Goal: Task Accomplishment & Management: Manage account settings

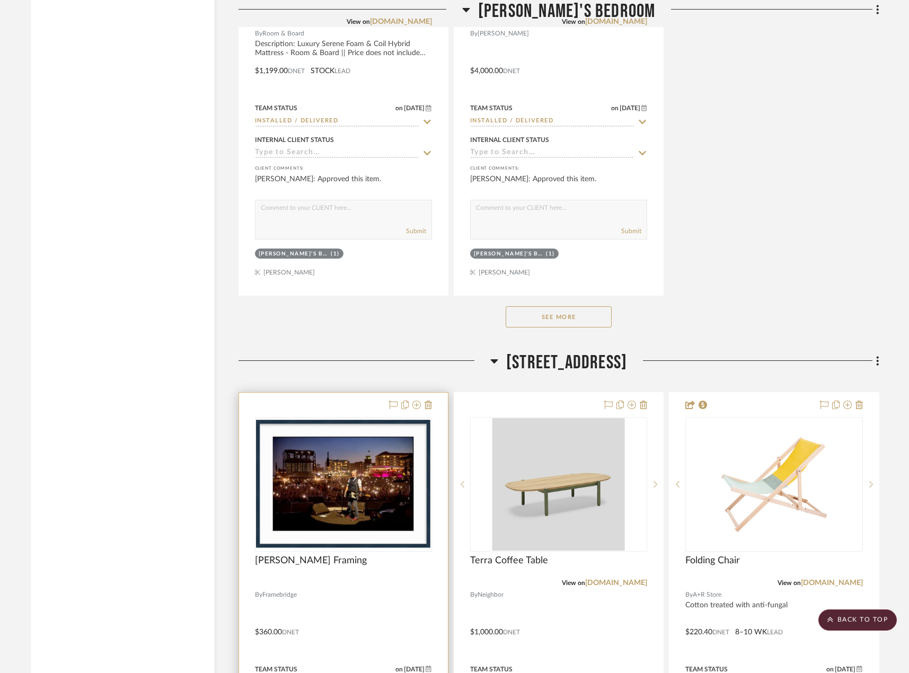
scroll to position [4187, 0]
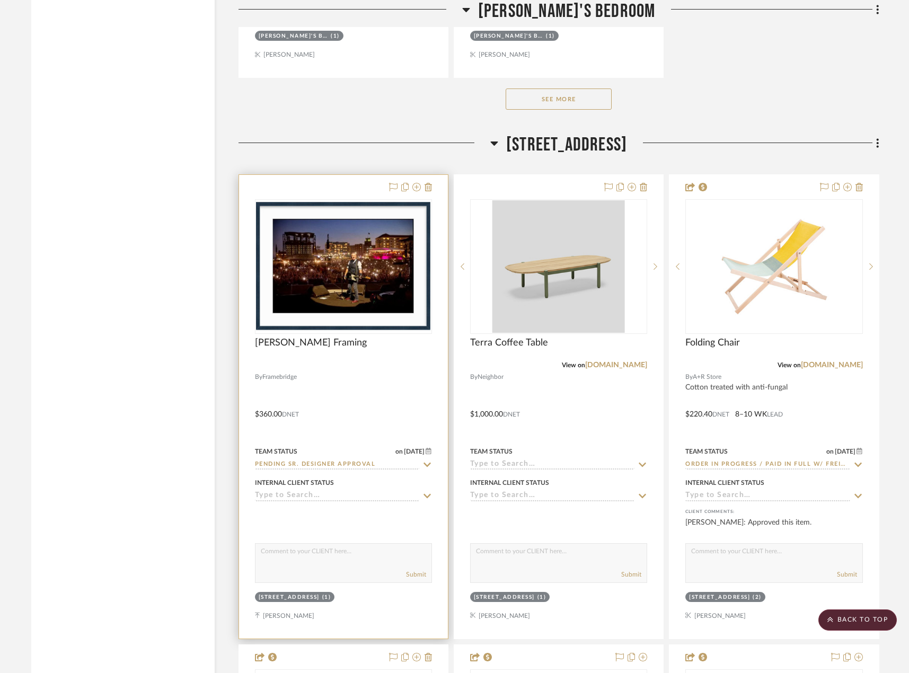
click at [409, 387] on div at bounding box center [343, 407] width 209 height 464
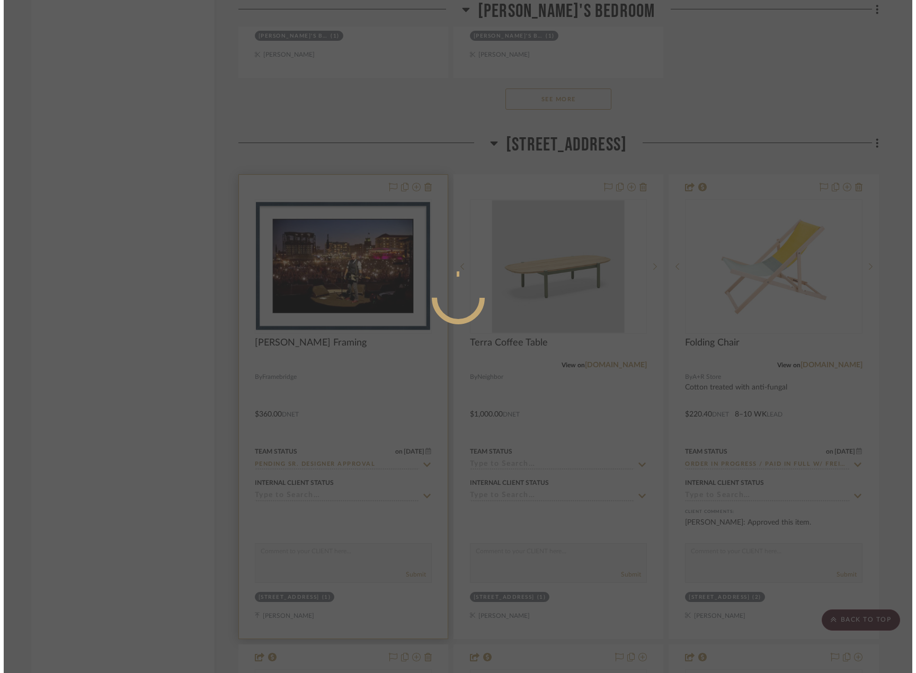
scroll to position [0, 0]
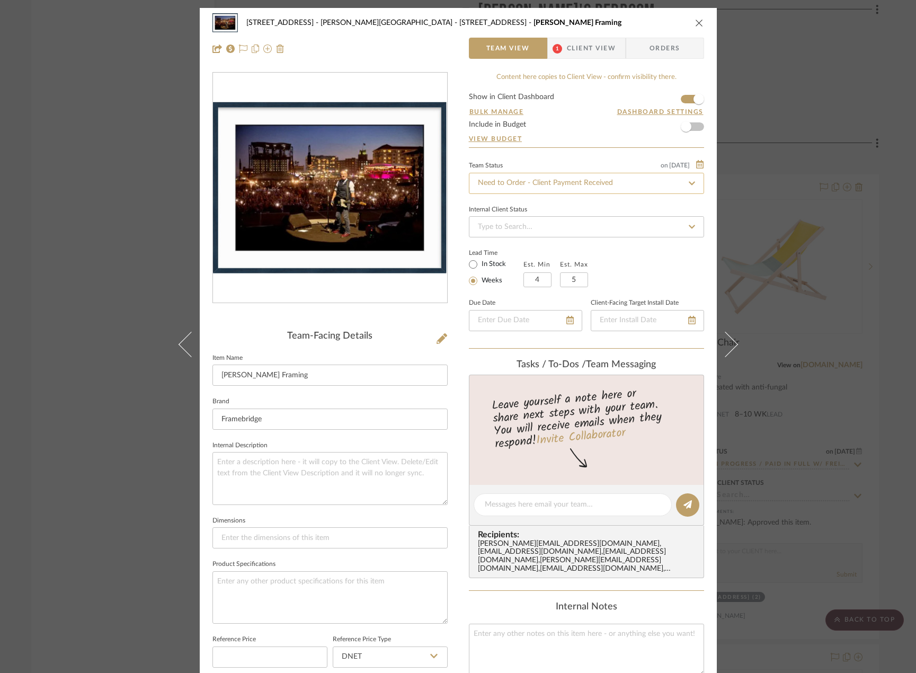
click at [535, 184] on input "Need to Order - Client Payment Received" at bounding box center [586, 183] width 235 height 21
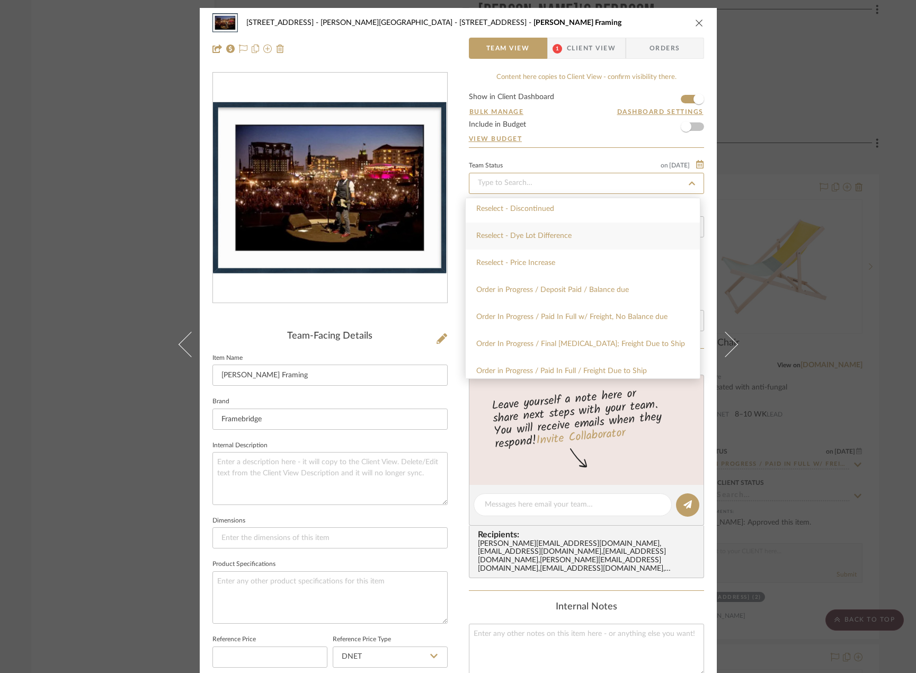
scroll to position [1060, 0]
click at [669, 262] on div "Order In Progress / Paid In Full w/ Freight, No Balance due" at bounding box center [583, 259] width 234 height 27
type input "Order In Progress / Paid In Full w/ Freight, No Balance due"
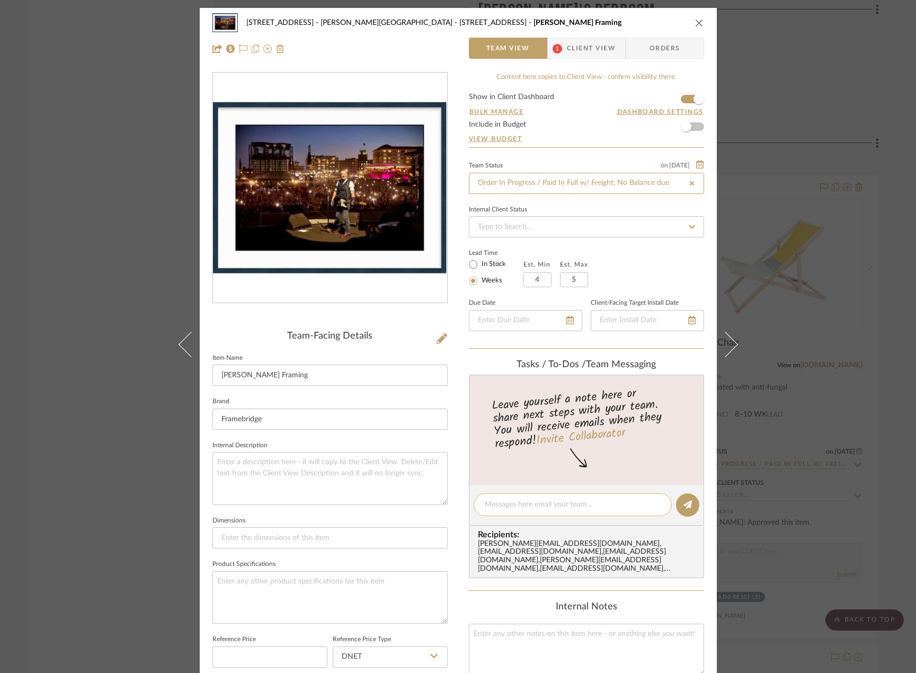
type input "Order In Progress / Paid In Full w/ Freight, No Balance due"
click at [504, 504] on textarea at bounding box center [573, 504] width 176 height 11
paste textarea "#M761751485"
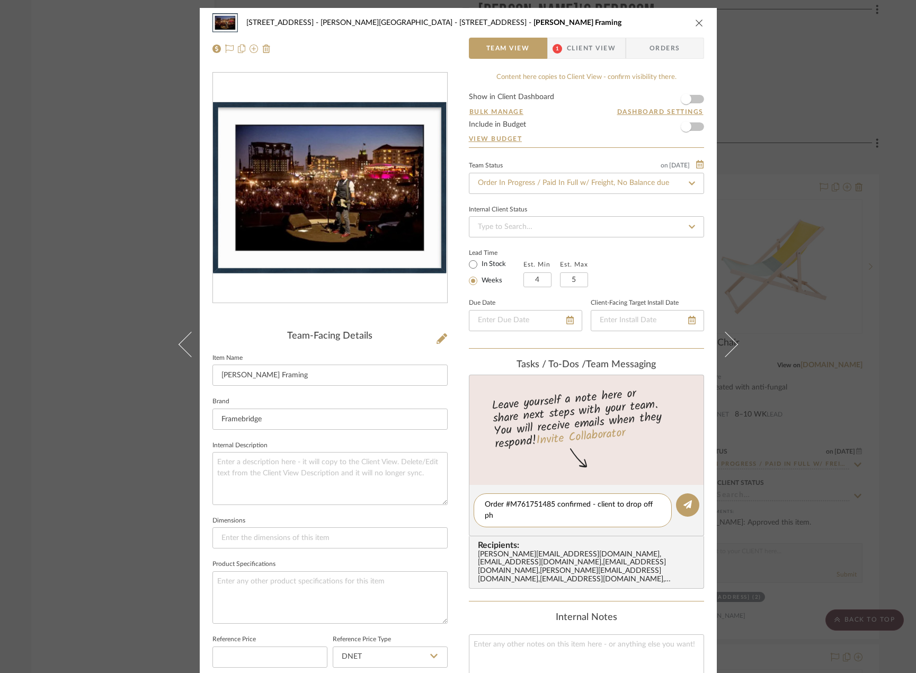
scroll to position [0, 0]
type textarea "Order #M761751485 confirmed - client to drop off photograph [DATE]."
click at [690, 497] on button at bounding box center [687, 504] width 23 height 23
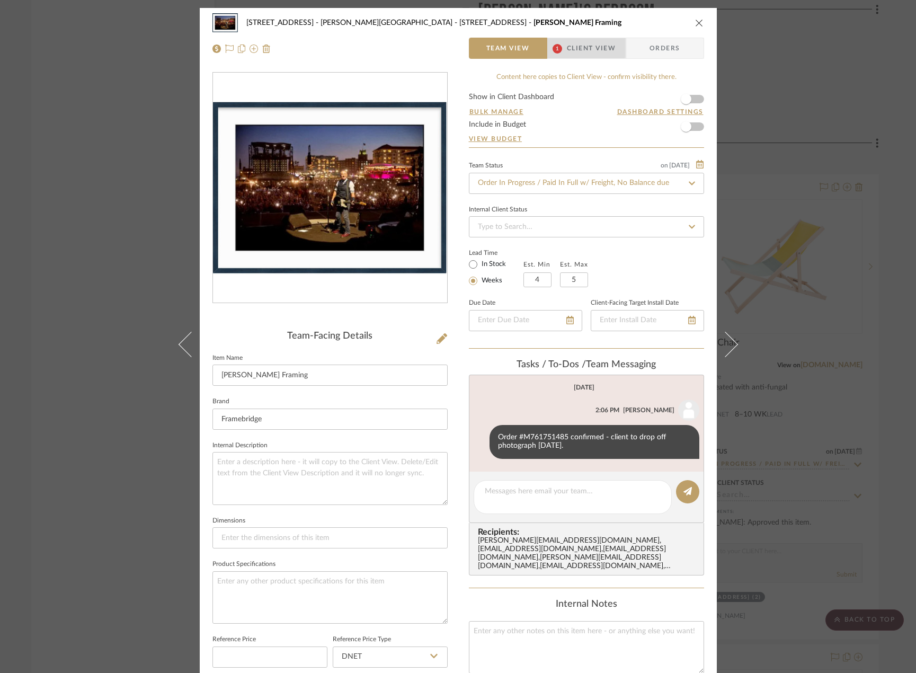
click at [575, 45] on span "Client View" at bounding box center [591, 48] width 49 height 21
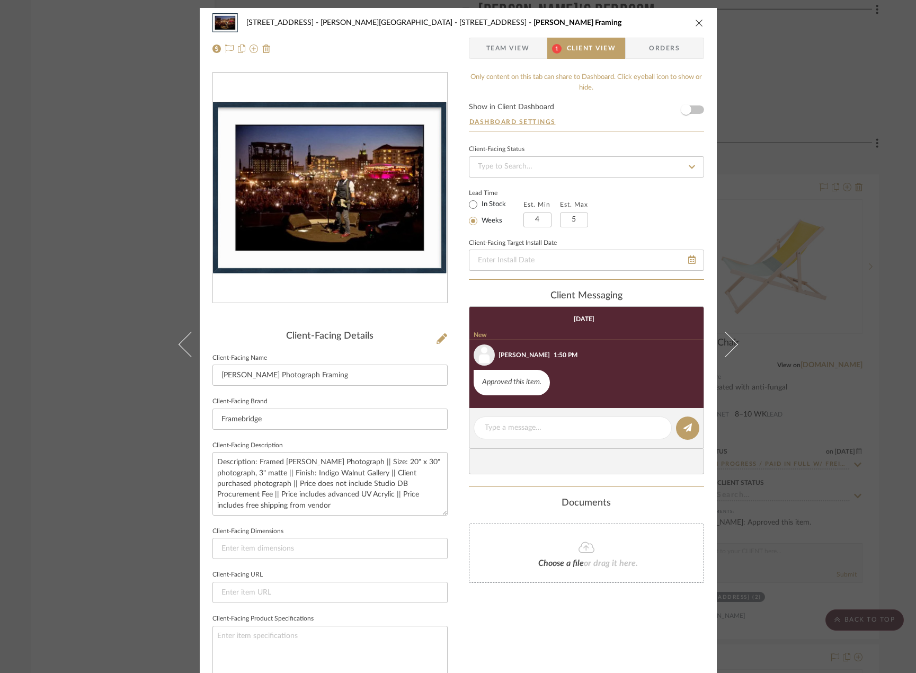
click at [505, 50] on span "Team View" at bounding box center [508, 48] width 43 height 21
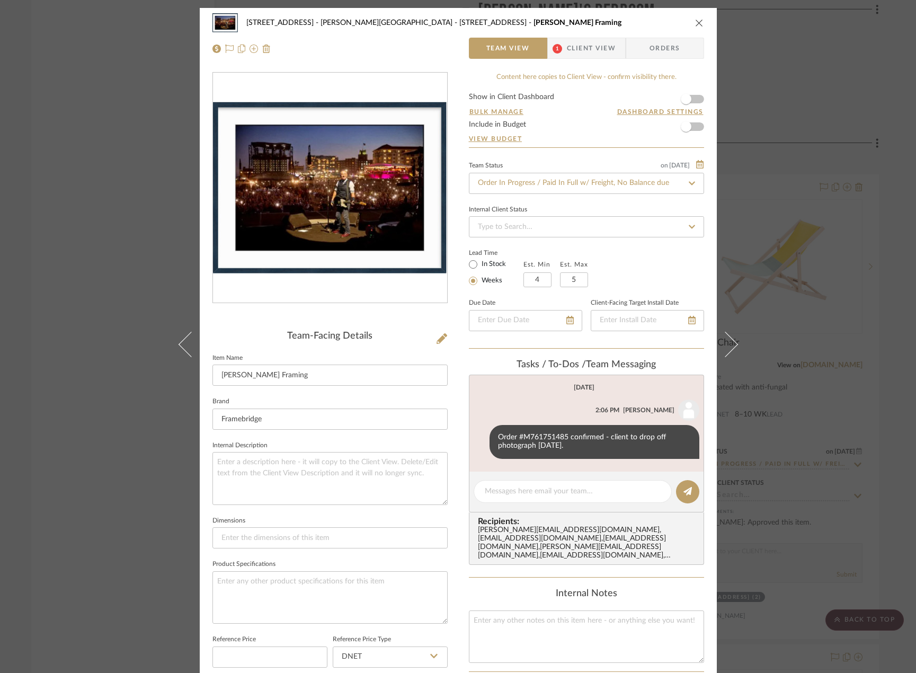
click at [80, 281] on div "23050 - [STREET_ADDRESS] - [PERSON_NAME] Residence [STREET_ADDRESS] [PERSON_NAM…" at bounding box center [458, 336] width 916 height 673
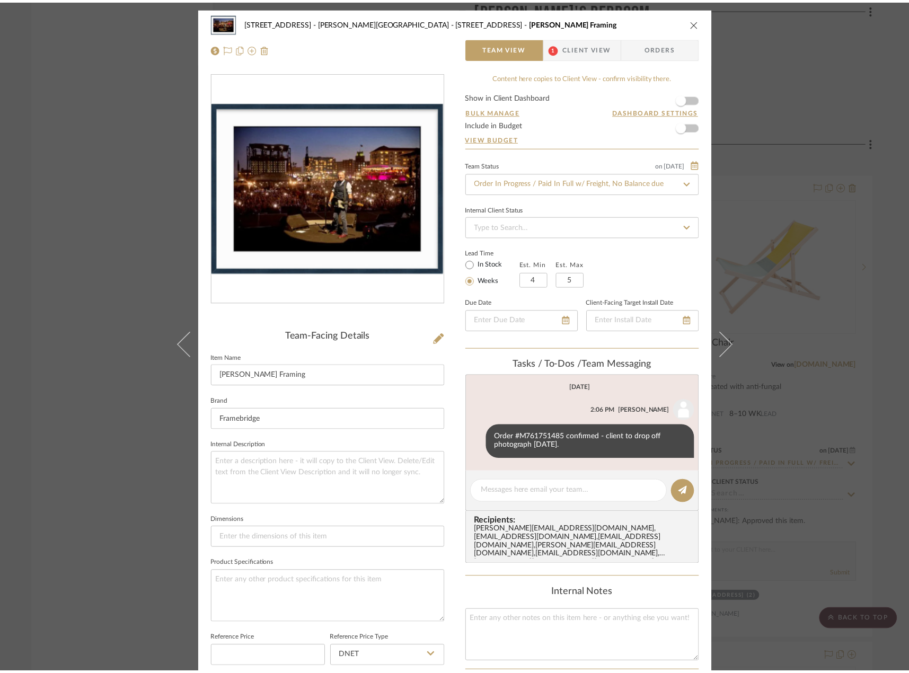
scroll to position [4187, 0]
